Goal: Task Accomplishment & Management: Manage account settings

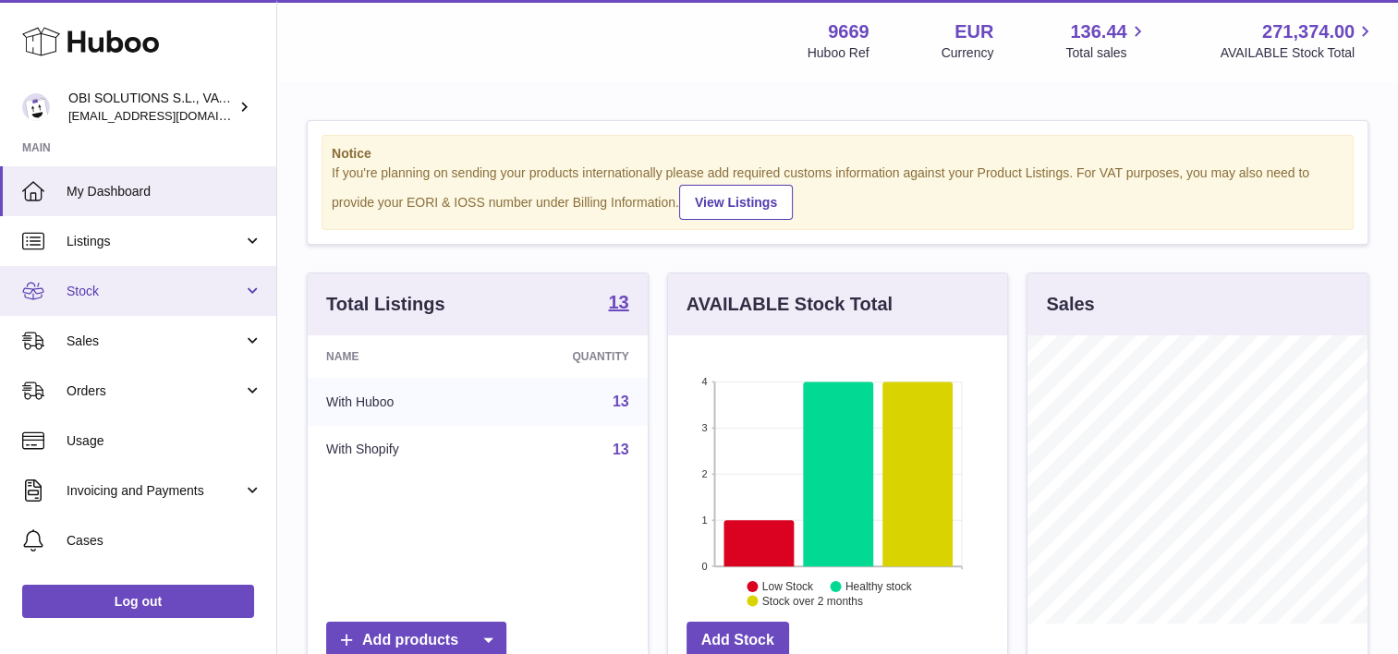
scroll to position [288, 340]
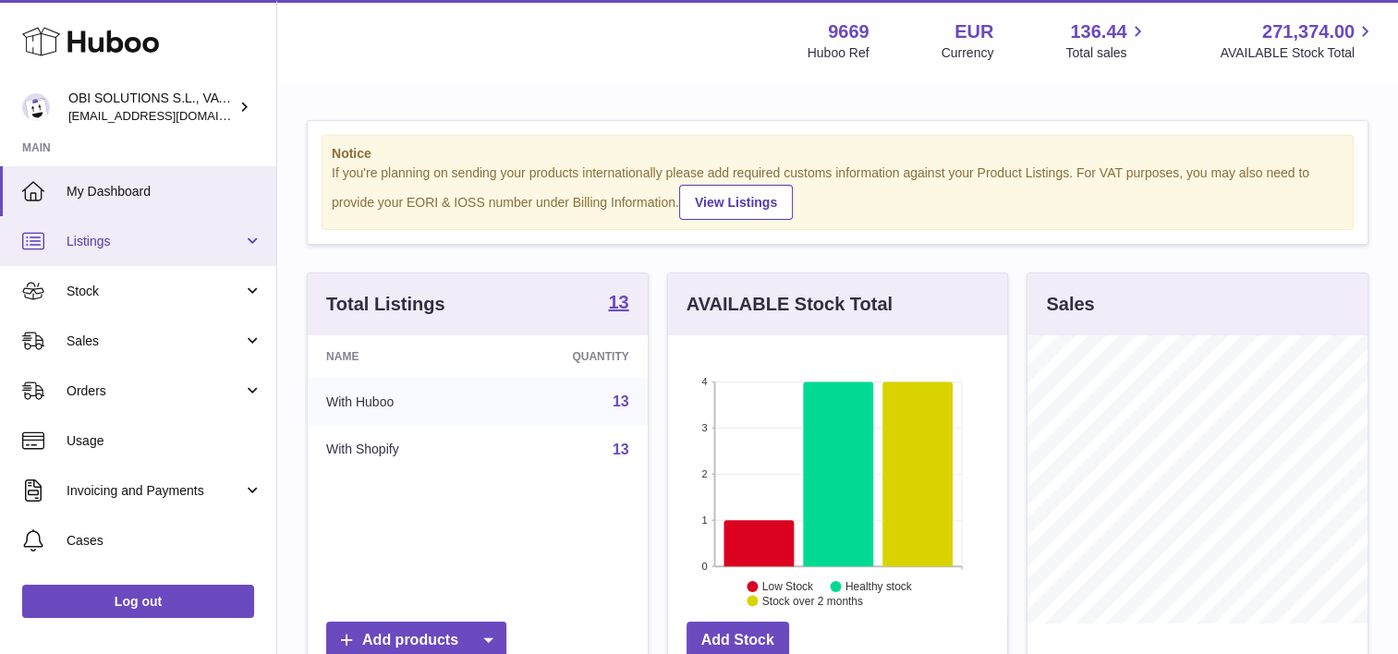
click at [182, 238] on span "Listings" at bounding box center [155, 242] width 177 height 18
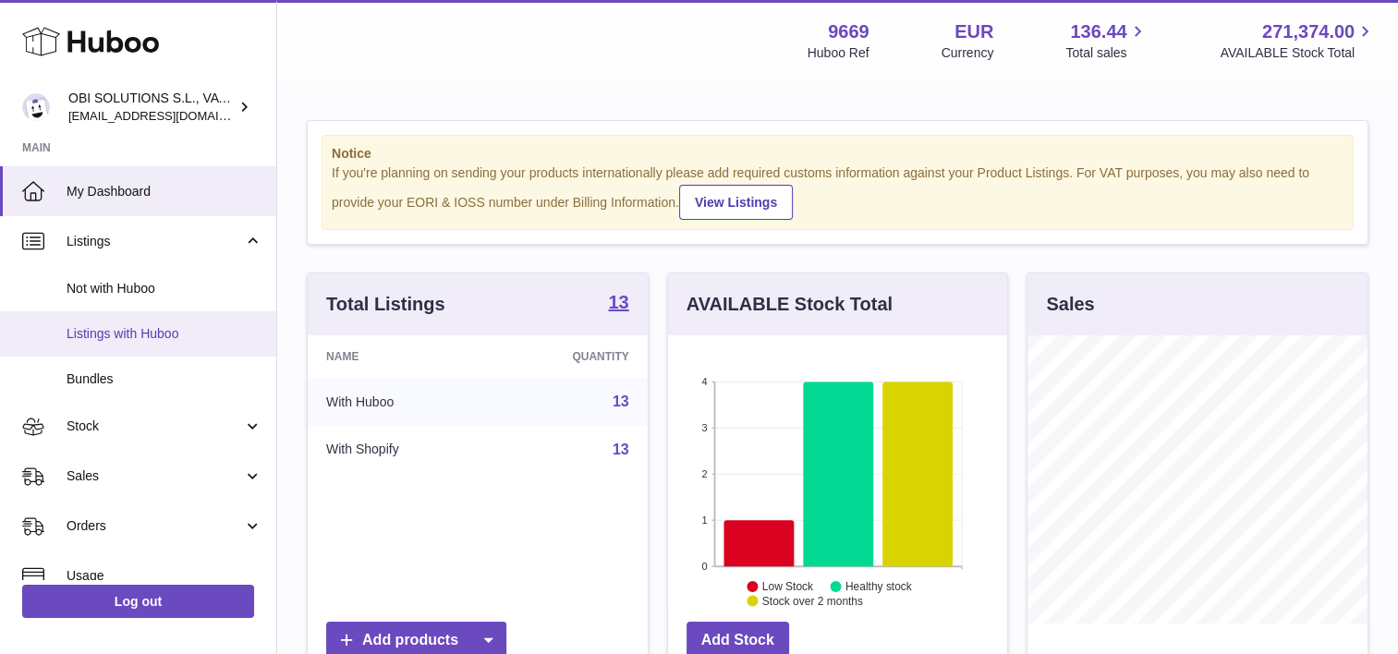
click at [141, 318] on link "Listings with Huboo" at bounding box center [138, 333] width 276 height 45
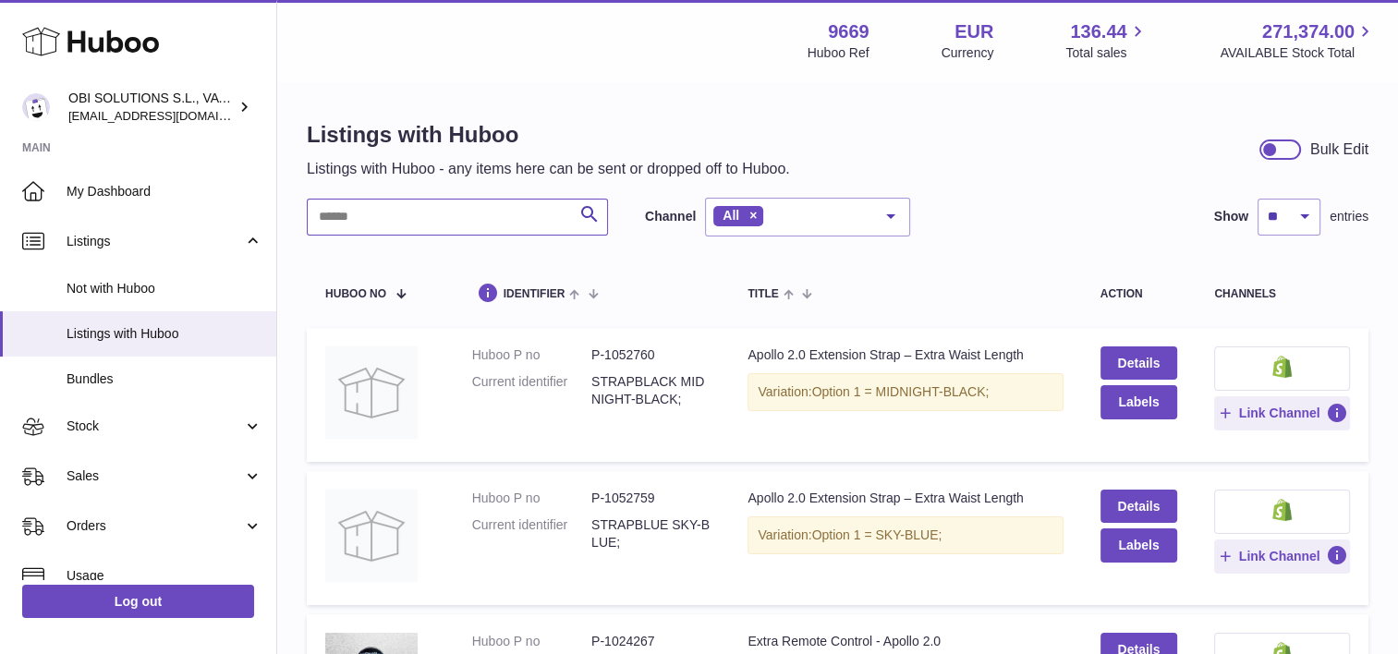
click at [375, 215] on input "text" at bounding box center [457, 217] width 301 height 37
paste input "*******"
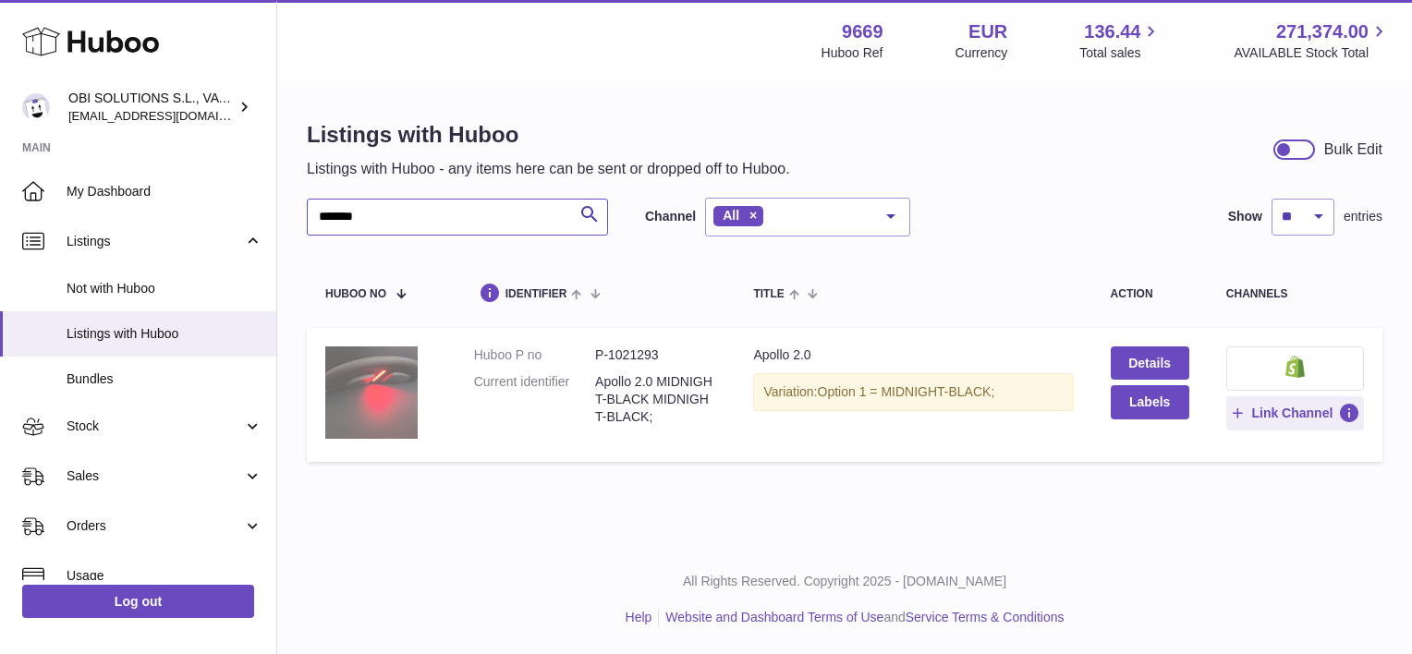
type input "*******"
click at [367, 387] on img at bounding box center [371, 393] width 92 height 92
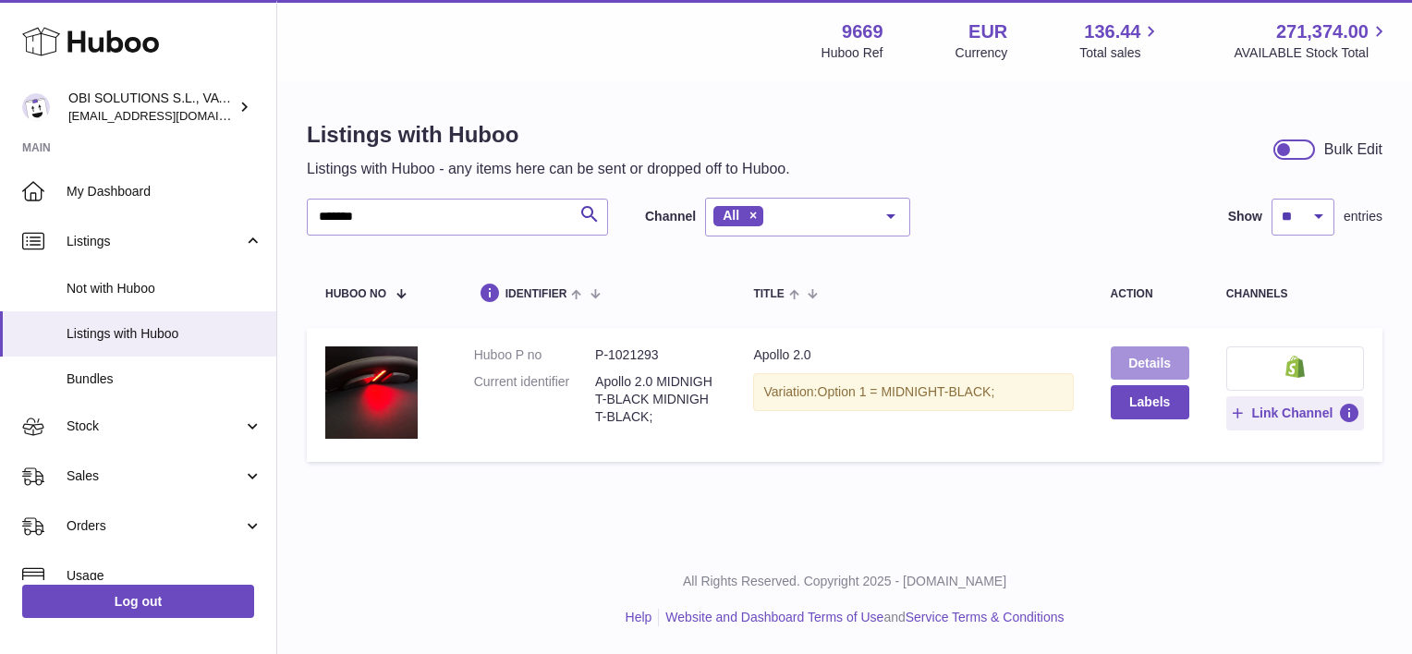
click at [1131, 364] on link "Details" at bounding box center [1150, 363] width 79 height 33
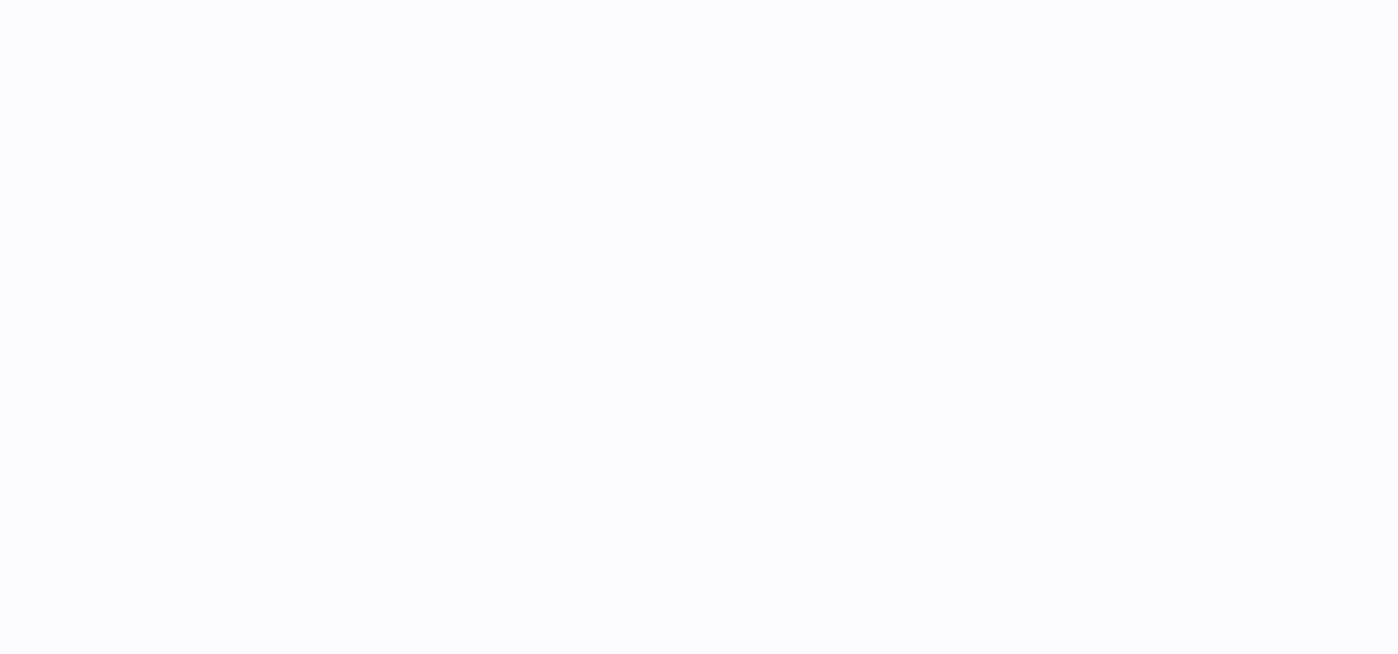
select select "***"
select select "****"
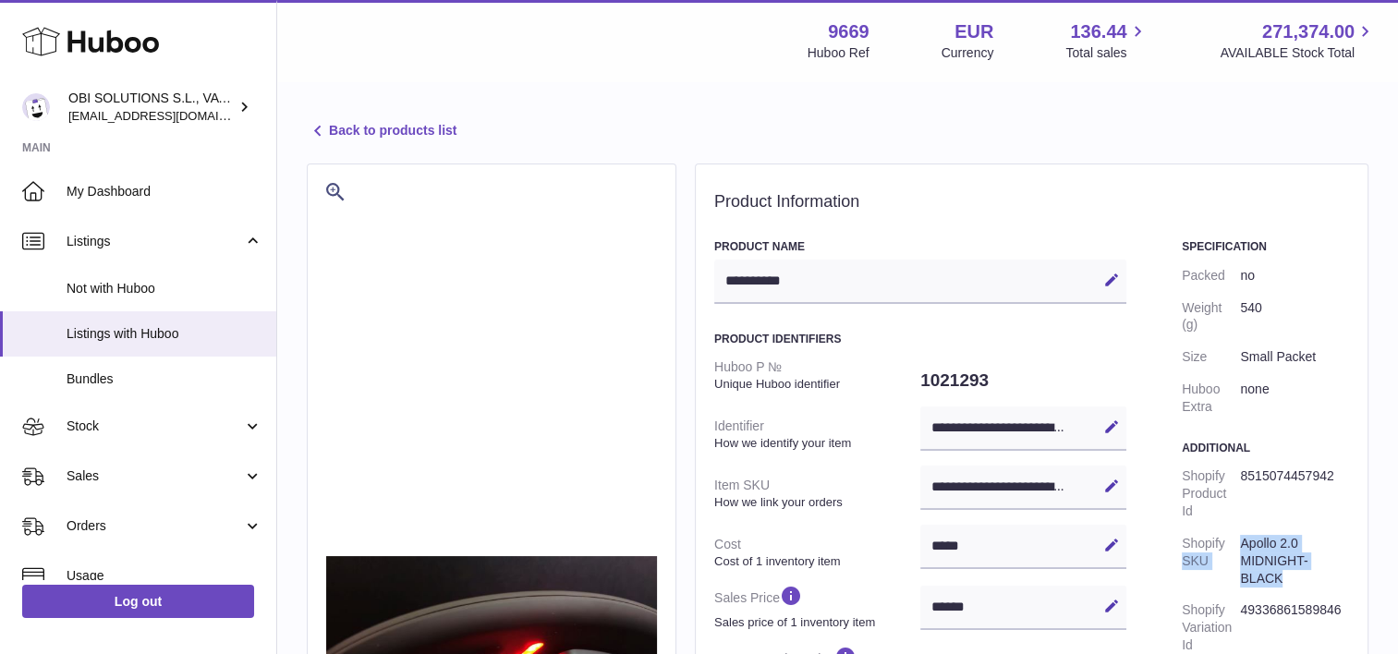
drag, startPoint x: 1285, startPoint y: 582, endPoint x: 1229, endPoint y: 541, distance: 69.3
click at [1229, 541] on dl "Shopify Product Id 8515074457942 Shopify SKU Apollo 2.0 MIDNIGHT-BLACK Shopify …" at bounding box center [1265, 594] width 167 height 269
drag, startPoint x: 1229, startPoint y: 541, endPoint x: 1301, endPoint y: 566, distance: 76.3
click at [1301, 566] on dd "Apollo 2.0 MIDNIGHT-BLACK" at bounding box center [1294, 561] width 109 height 67
click at [1301, 595] on dd "49336861589846" at bounding box center [1294, 627] width 109 height 67
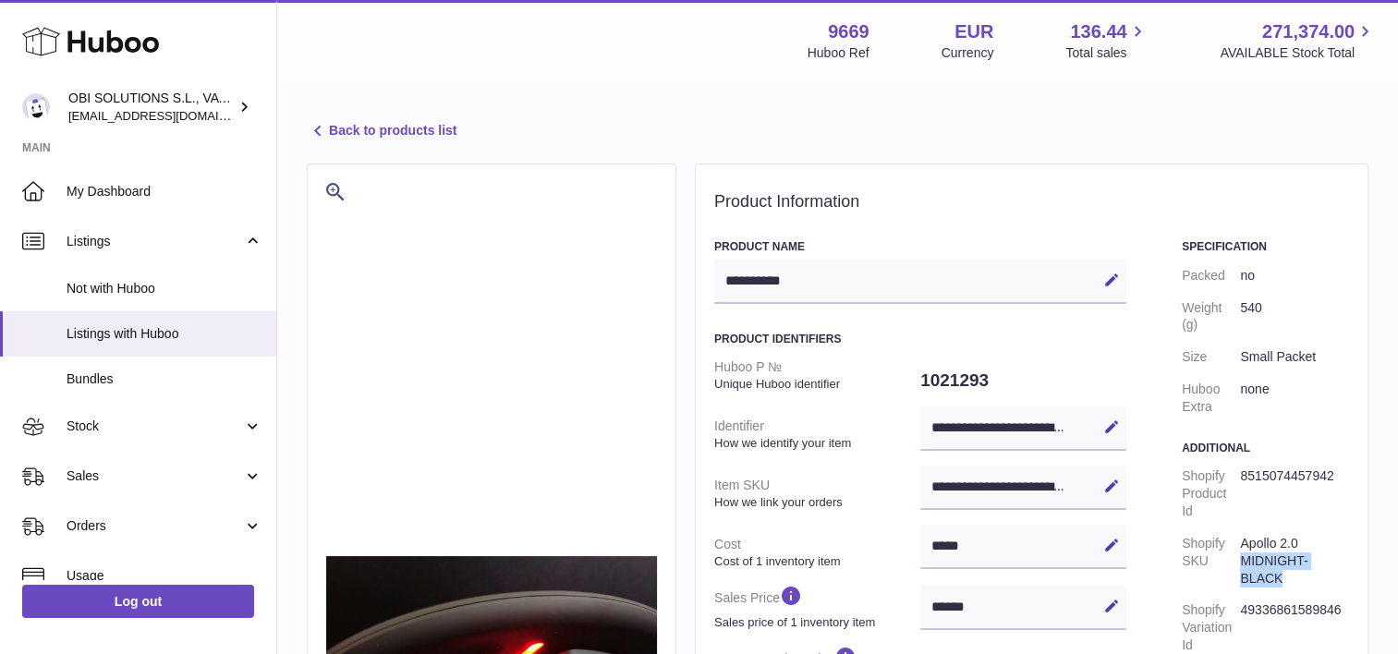
drag, startPoint x: 1299, startPoint y: 593, endPoint x: 1240, endPoint y: 554, distance: 70.5
click at [1240, 554] on dd "Apollo 2.0 MIDNIGHT-BLACK" at bounding box center [1294, 561] width 109 height 67
drag, startPoint x: 1240, startPoint y: 554, endPoint x: 1281, endPoint y: 577, distance: 46.8
click at [1281, 577] on dd "Apollo 2.0 MIDNIGHT-BLACK" at bounding box center [1294, 561] width 109 height 67
click at [1287, 579] on dd "Apollo 2.0 MIDNIGHT-BLACK" at bounding box center [1294, 561] width 109 height 67
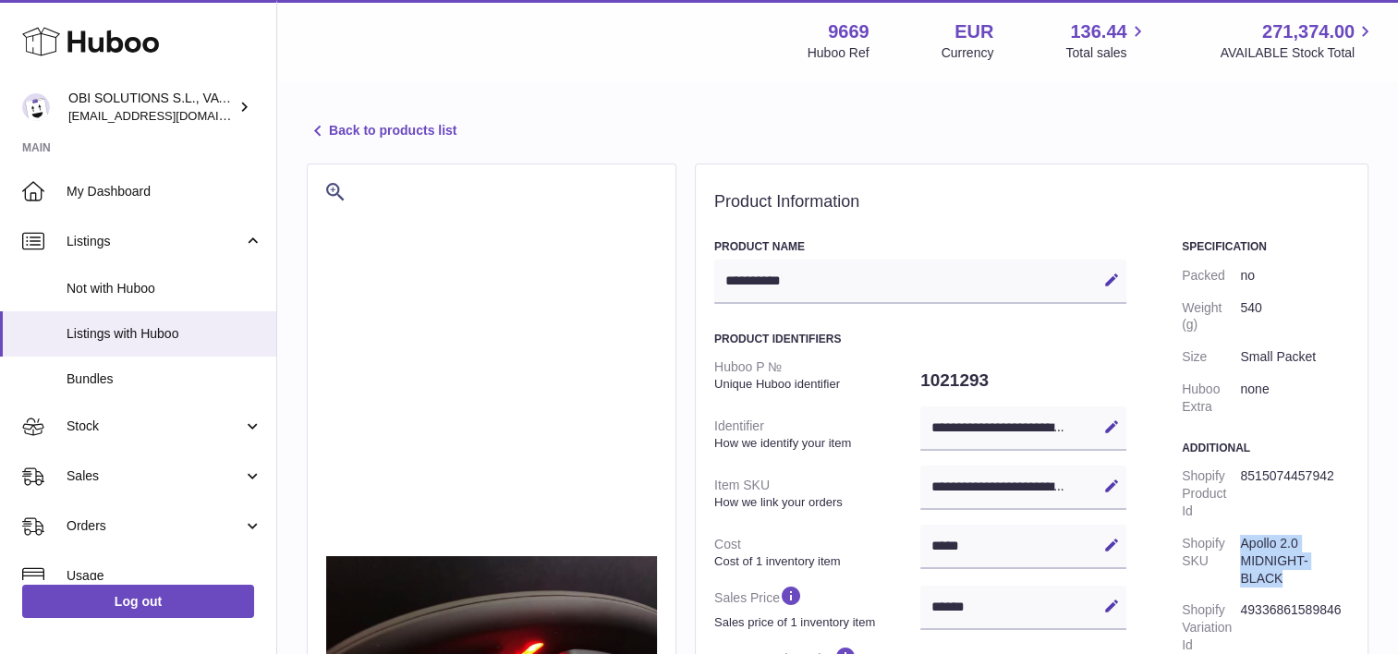
drag, startPoint x: 1287, startPoint y: 579, endPoint x: 1241, endPoint y: 533, distance: 64.0
click at [1241, 533] on dd "Apollo 2.0 MIDNIGHT-BLACK" at bounding box center [1294, 561] width 109 height 67
copy dd "Apollo 2.0 MIDNIGHT-BLACK"
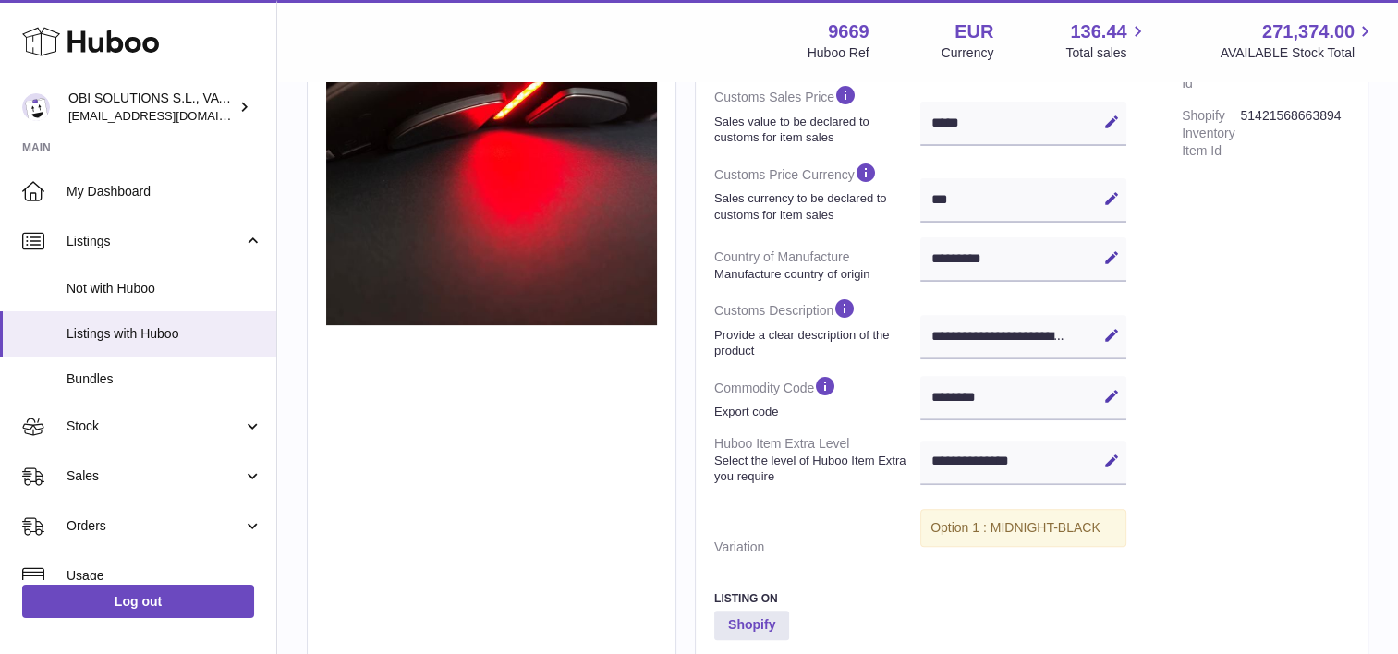
scroll to position [562, 0]
